Goal: Information Seeking & Learning: Learn about a topic

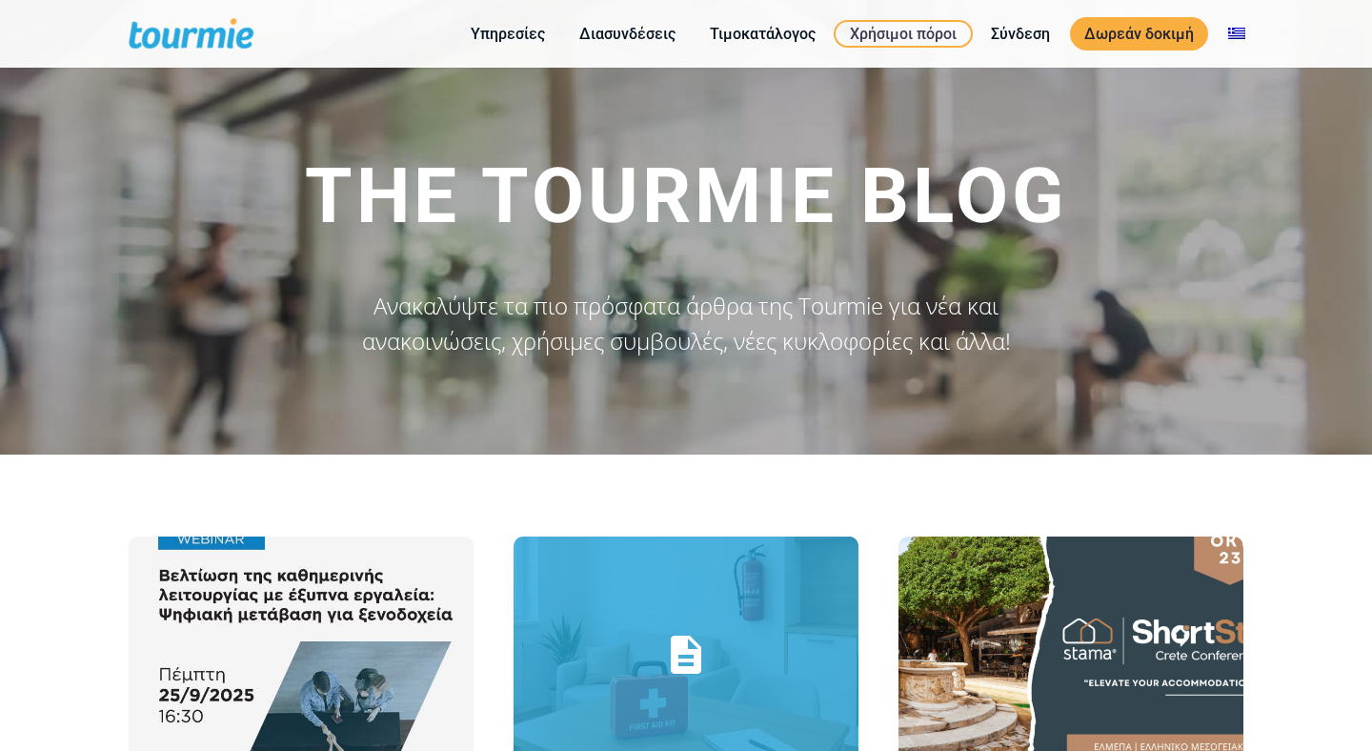
scroll to position [456, 0]
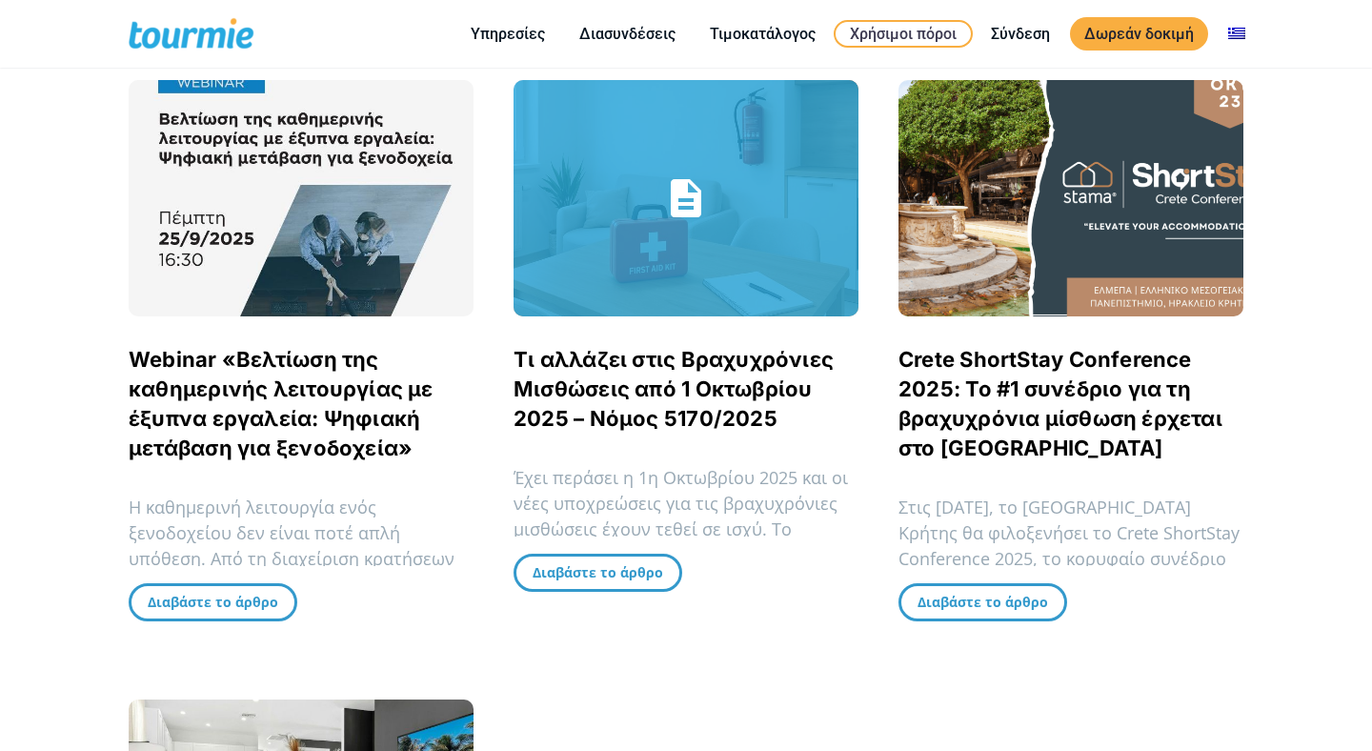
click at [649, 394] on link "Τι αλλάζει στις Βραχυχρόνιες Μισθώσεις από 1 Οκτωβρίου 2025 – Νόμος 5170/2025" at bounding box center [674, 389] width 320 height 84
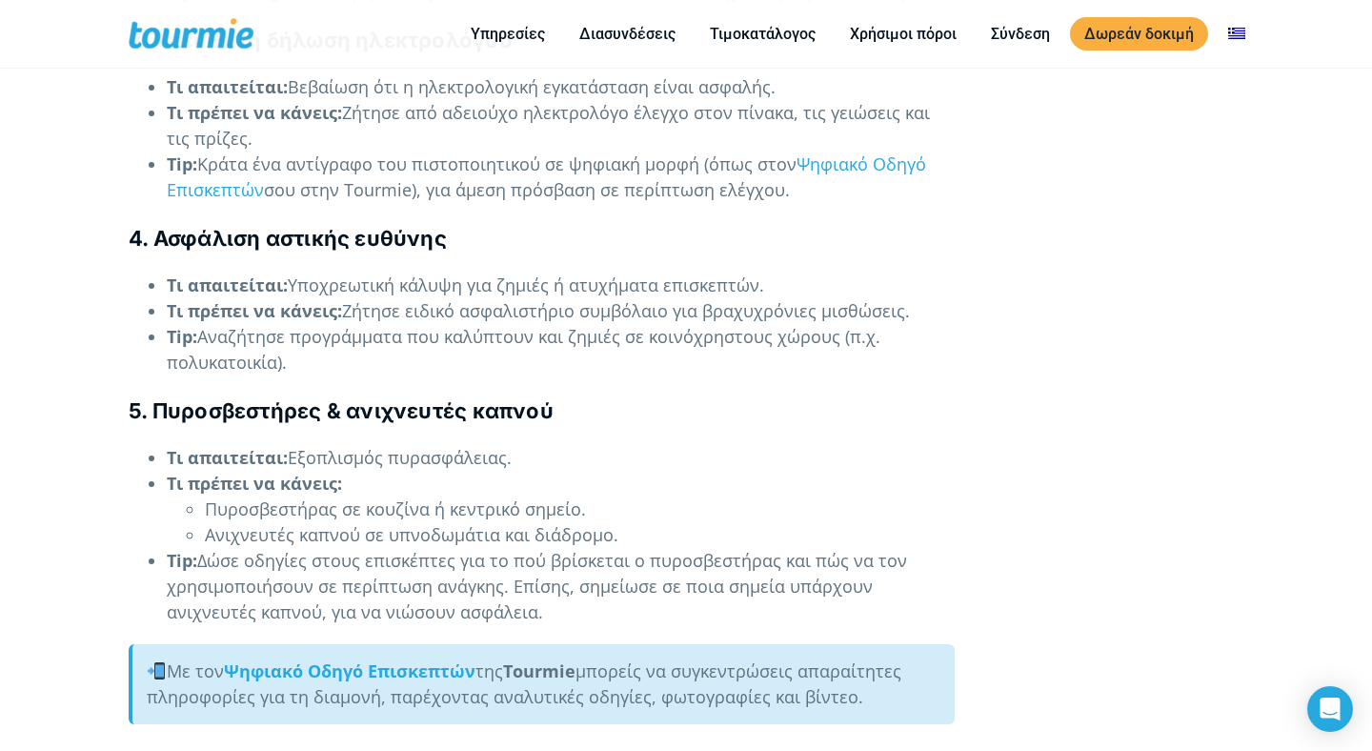
scroll to position [3436, 0]
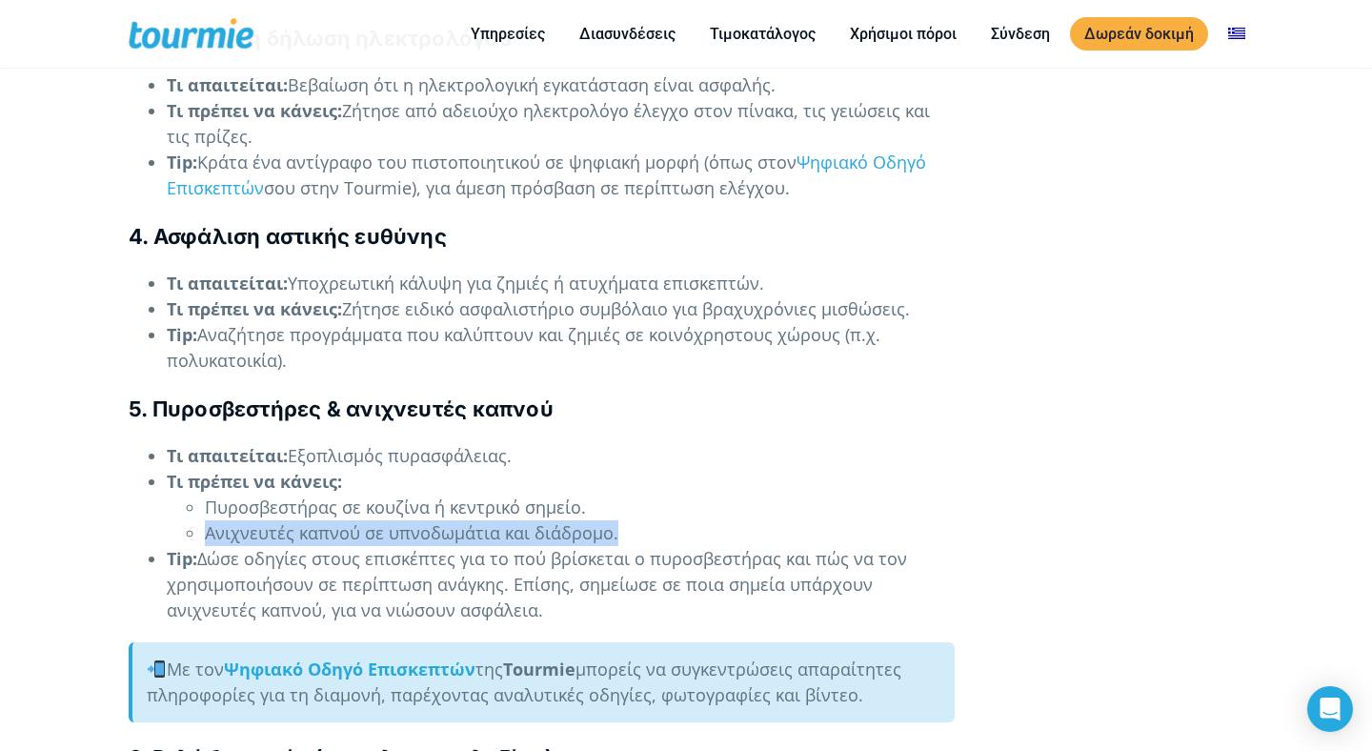
drag, startPoint x: 632, startPoint y: 532, endPoint x: 180, endPoint y: 522, distance: 451.7
click at [182, 522] on ul "Πυροσβεστήρας σε κουζίνα ή κεντρικό σημείο. Ανιχνευτές καπνού σε υπνοδωμάτια κα…" at bounding box center [561, 520] width 788 height 51
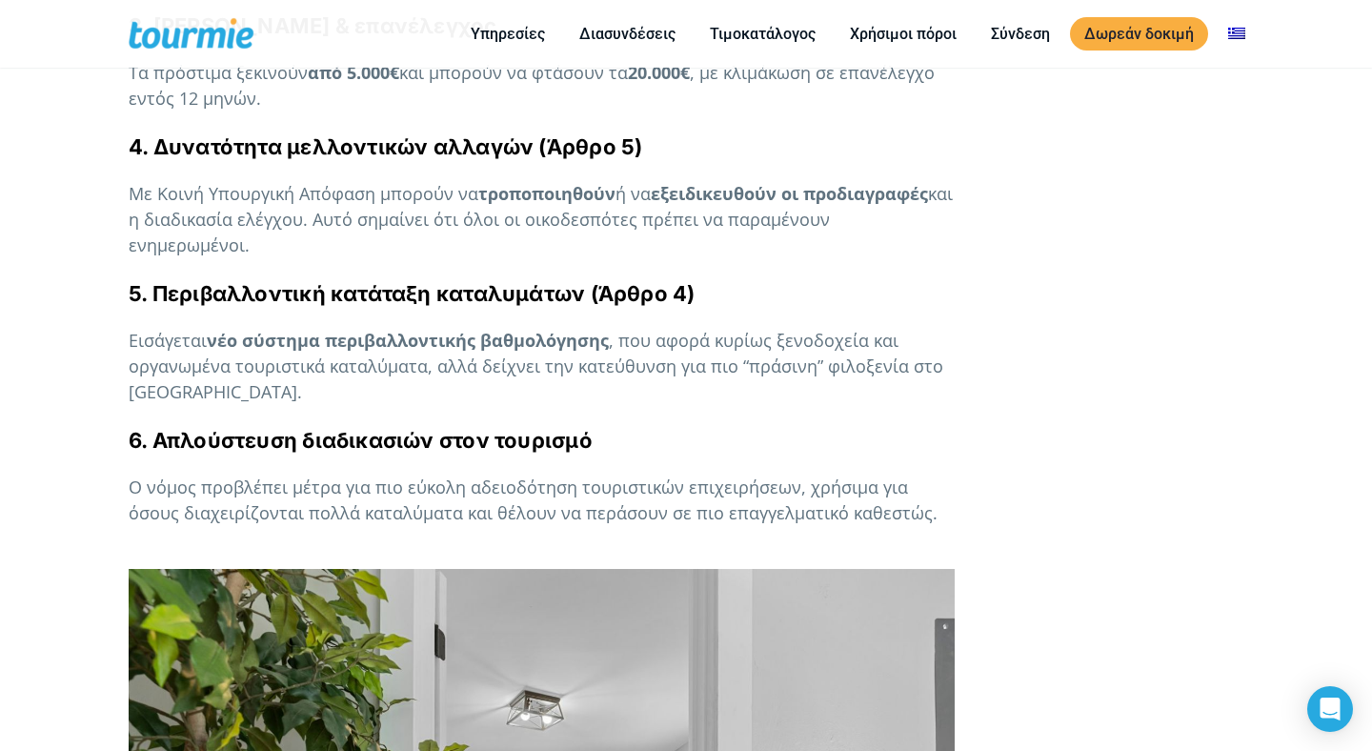
scroll to position [1275, 0]
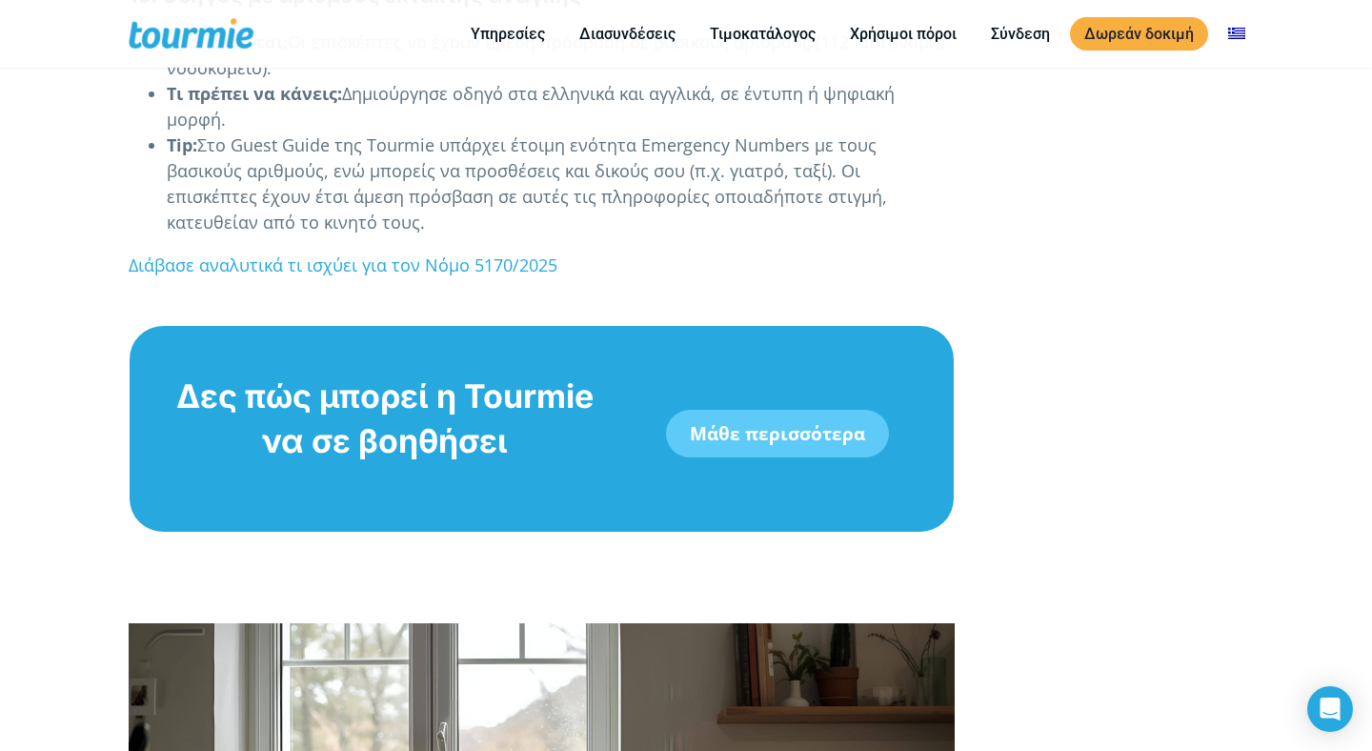
scroll to position [4947, 0]
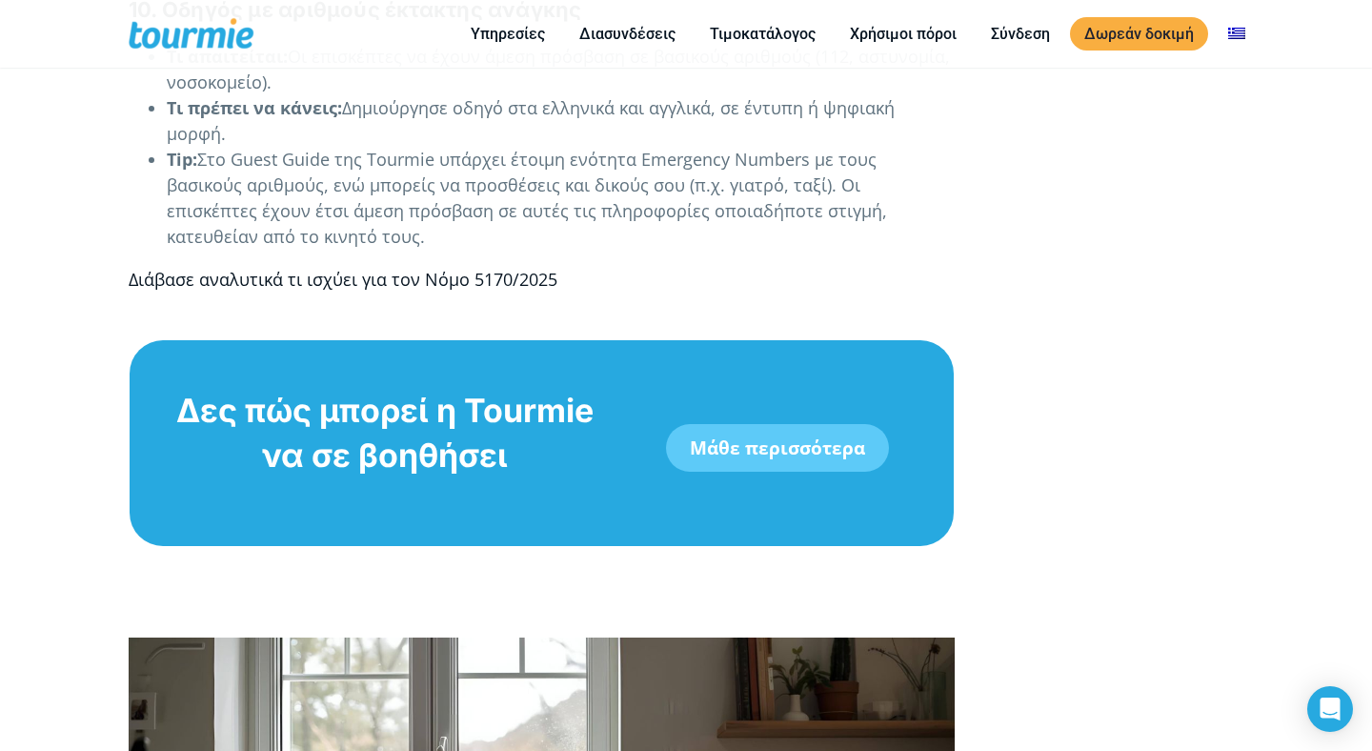
click at [475, 268] on link "Διάβασε αναλυτικά τι ισχύει για τον Νόμο 5170/2025" at bounding box center [343, 279] width 429 height 23
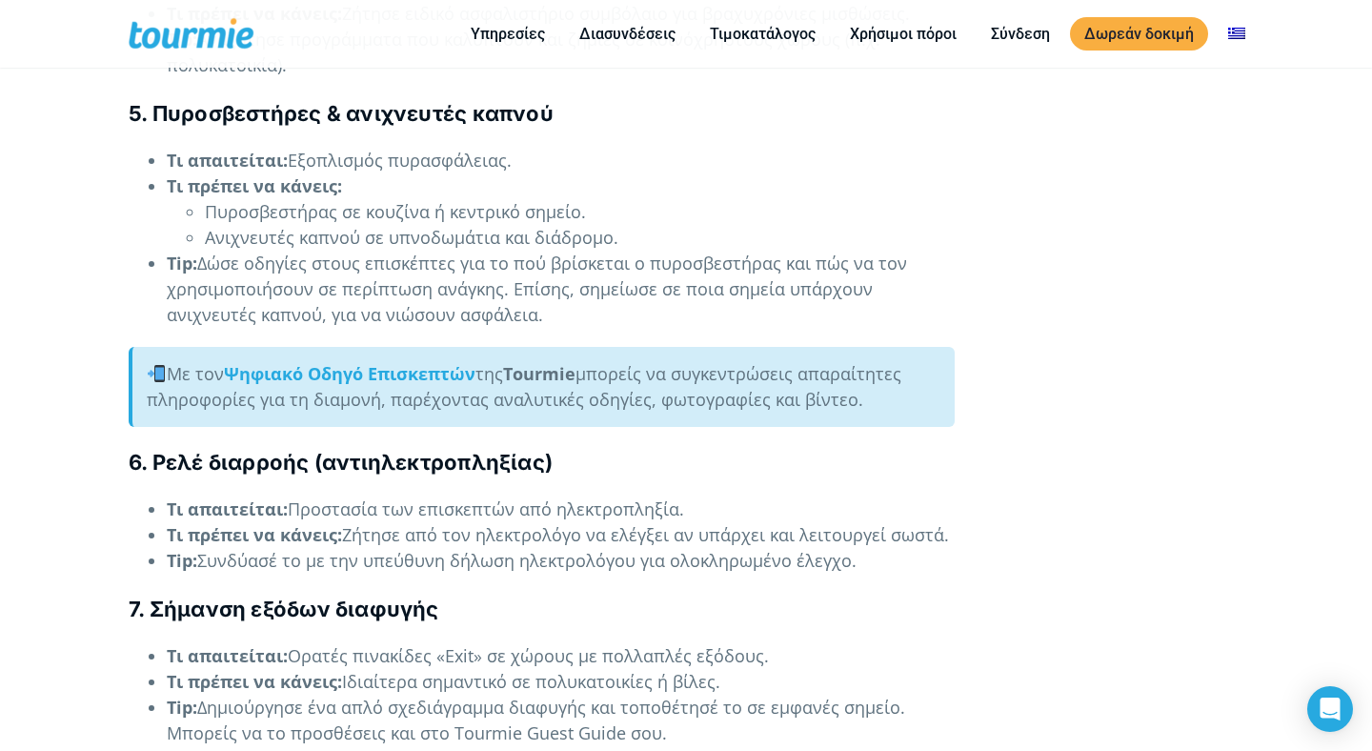
scroll to position [3471, 0]
